Goal: Information Seeking & Learning: Learn about a topic

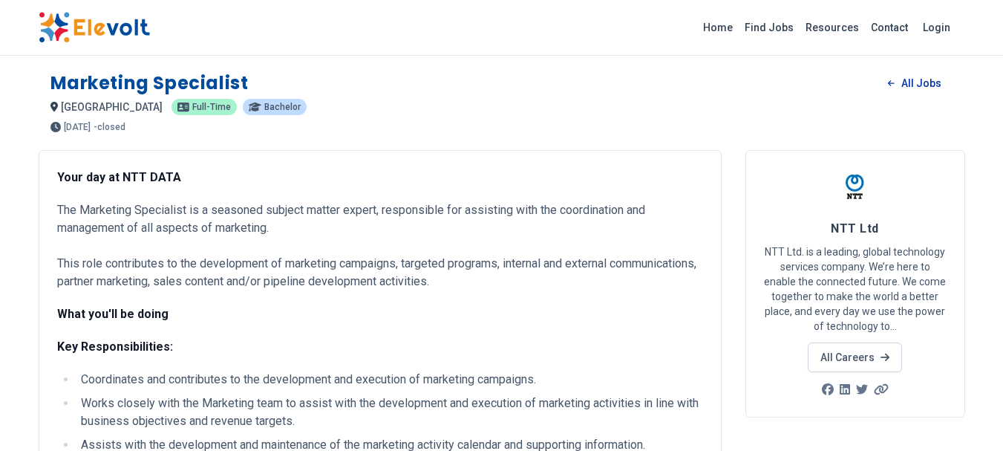
click at [906, 84] on link "All Jobs" at bounding box center [914, 83] width 77 height 22
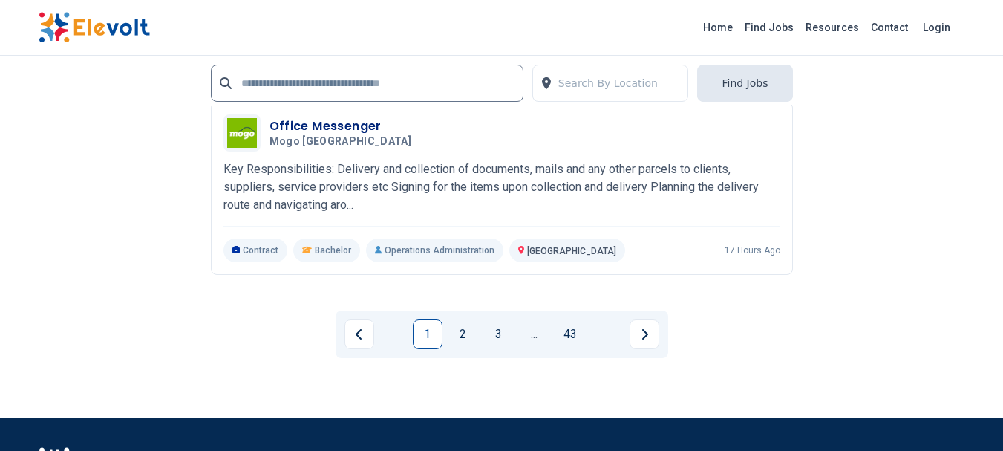
scroll to position [3342, 0]
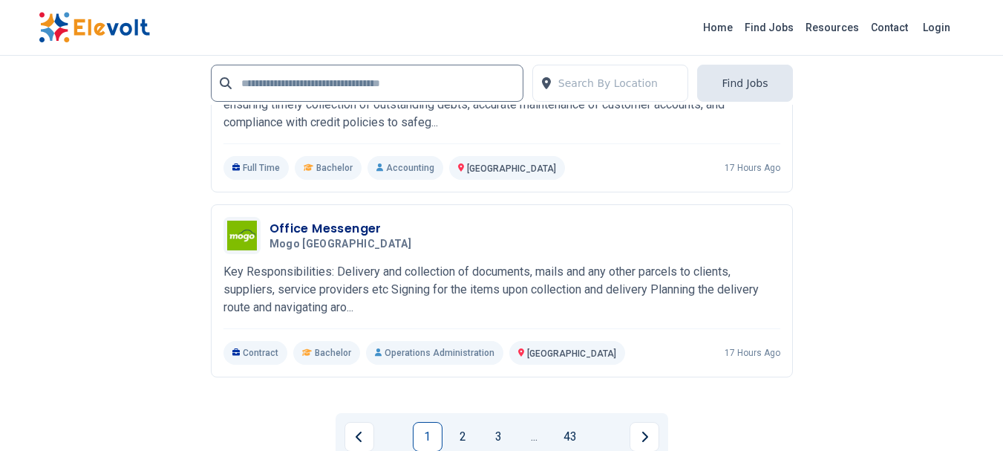
click at [435, 426] on link "1" at bounding box center [428, 437] width 30 height 30
click at [457, 427] on link "2" at bounding box center [464, 437] width 30 height 30
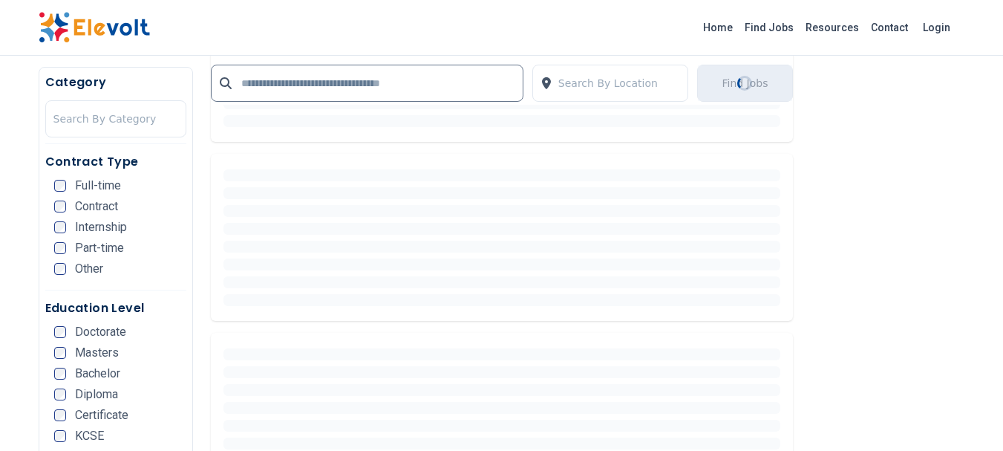
scroll to position [0, 0]
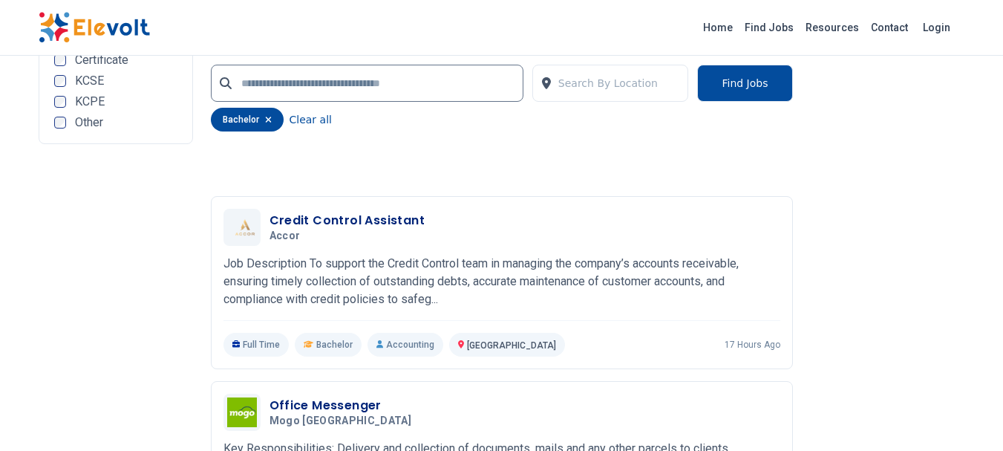
scroll to position [3491, 0]
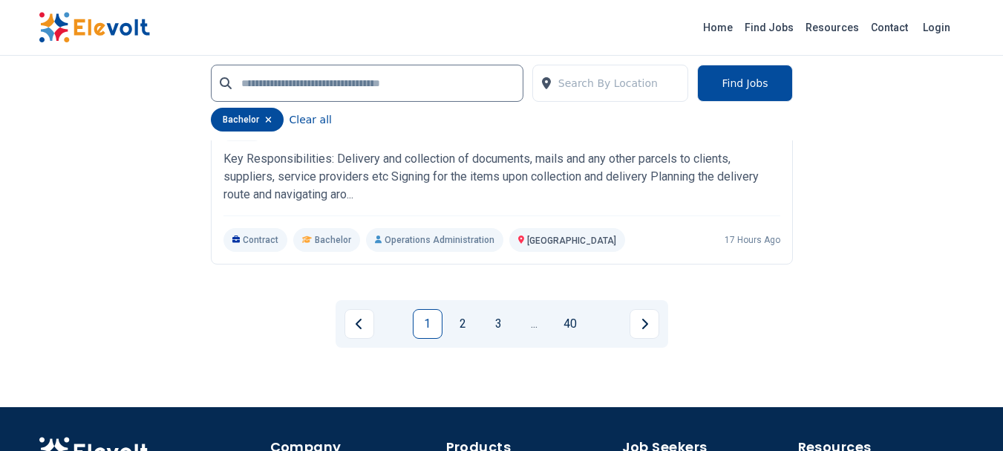
click at [463, 310] on link "2" at bounding box center [464, 324] width 30 height 30
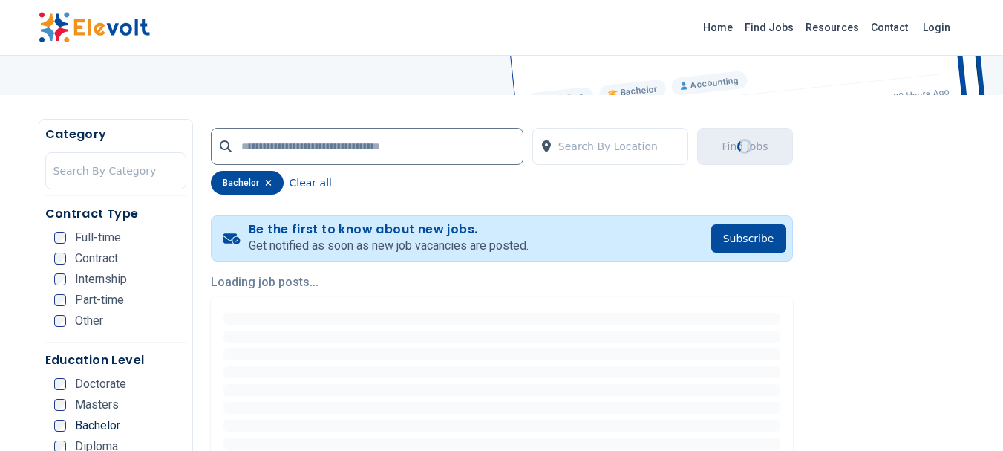
scroll to position [3, 0]
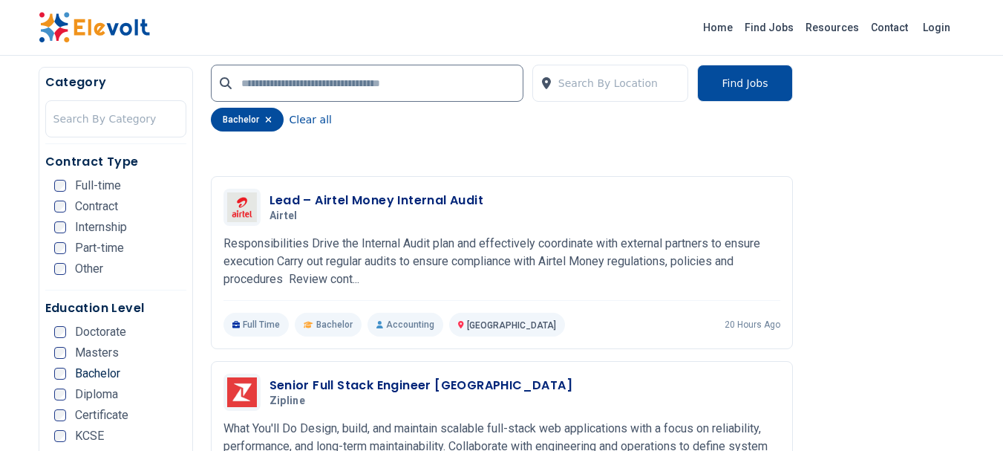
scroll to position [1411, 0]
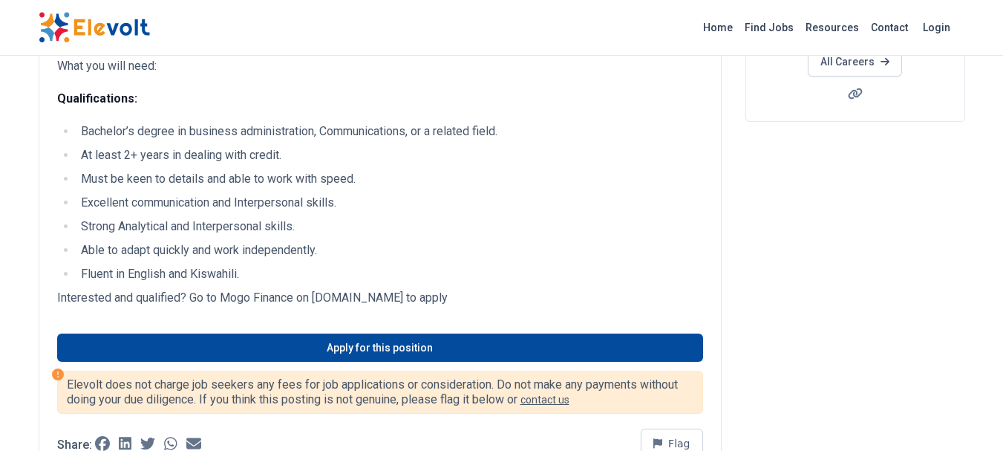
scroll to position [297, 0]
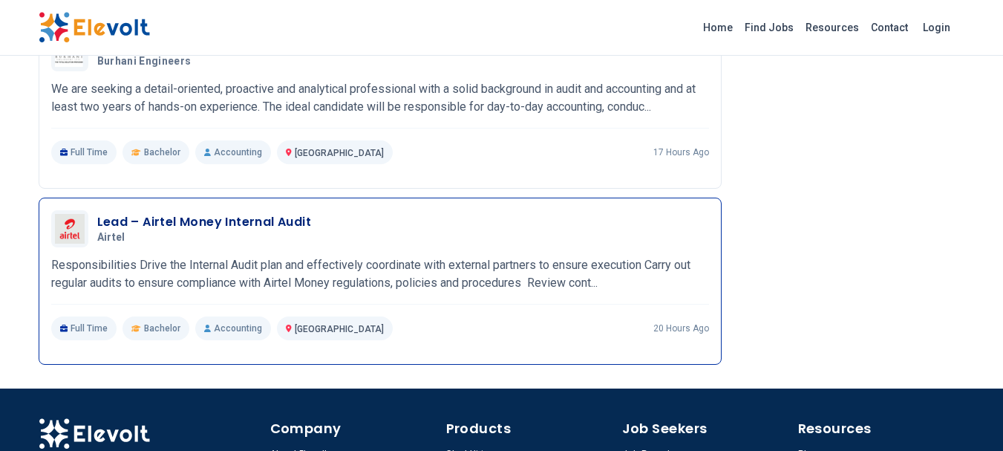
scroll to position [1994, 0]
